Goal: Task Accomplishment & Management: Manage account settings

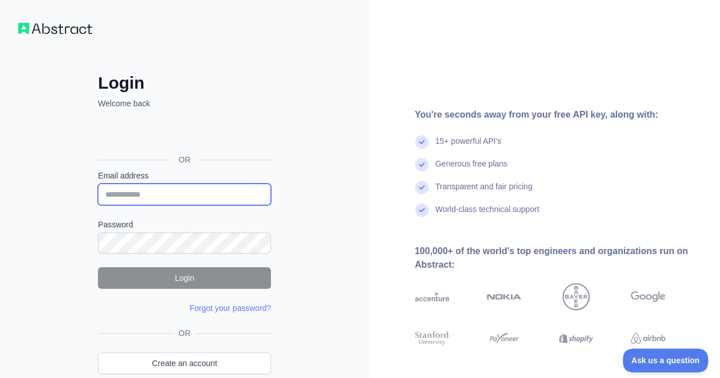
click at [179, 194] on input "Email address" at bounding box center [184, 195] width 173 height 22
type input "**********"
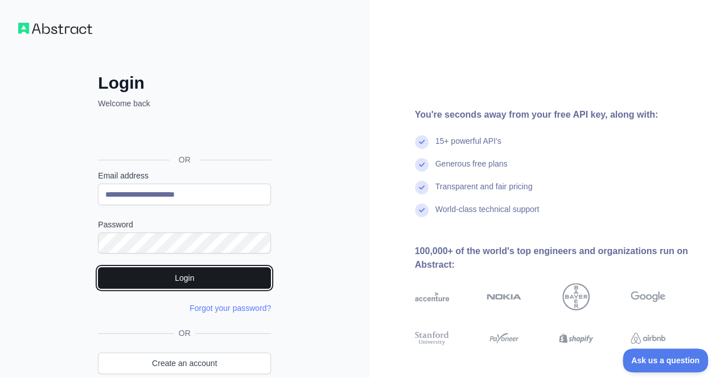
click at [177, 275] on button "Login" at bounding box center [184, 278] width 173 height 22
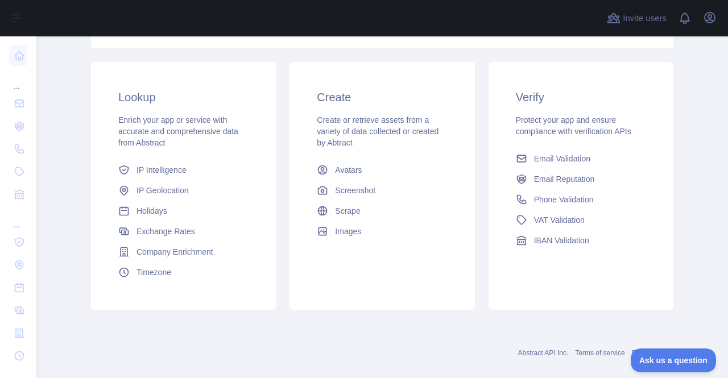
scroll to position [188, 0]
